Goal: Transaction & Acquisition: Subscribe to service/newsletter

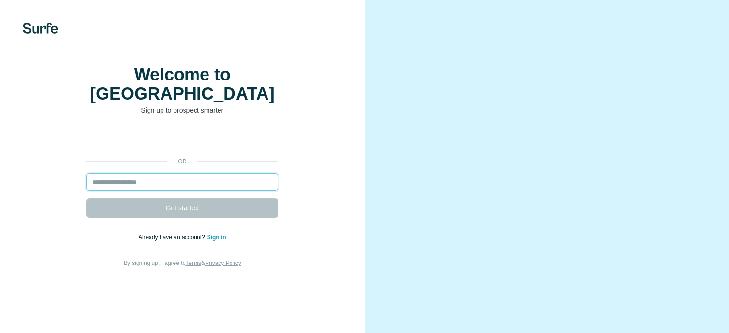
click at [162, 191] on input "email" at bounding box center [182, 182] width 192 height 17
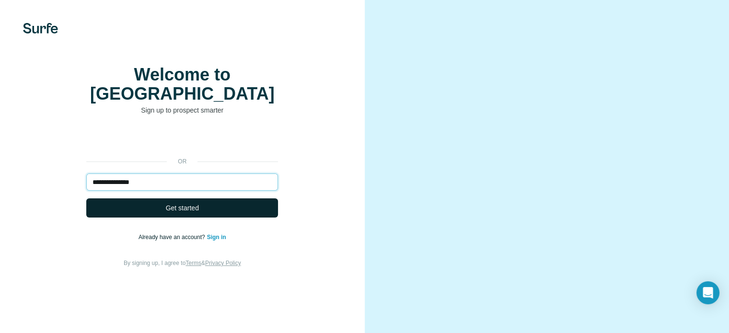
type input "**********"
click at [176, 213] on span "Get started" at bounding box center [182, 208] width 33 height 10
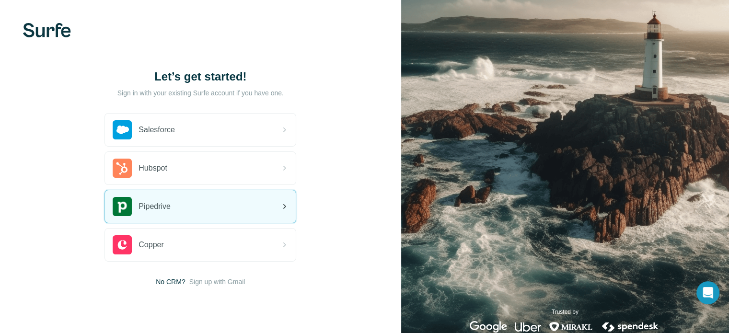
click at [176, 203] on div "Pipedrive" at bounding box center [200, 206] width 191 height 33
